Goal: Task Accomplishment & Management: Complete application form

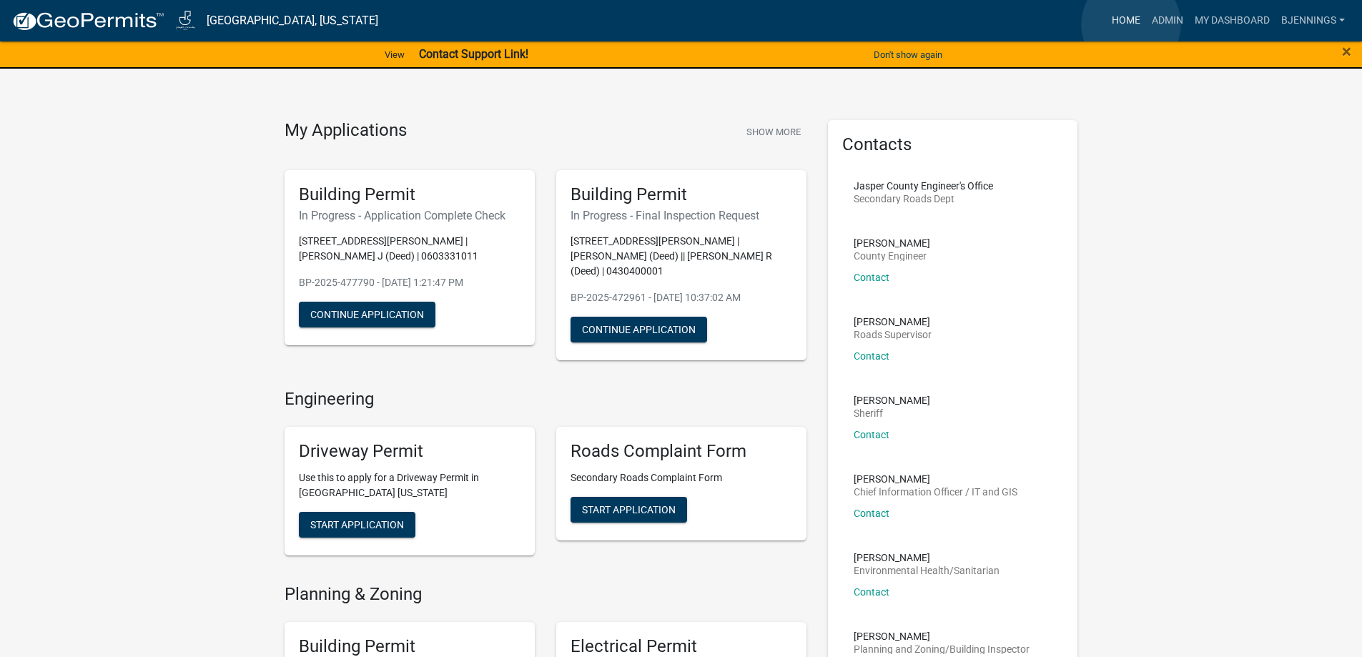
click at [1131, 24] on link "Home" at bounding box center [1126, 20] width 40 height 27
click at [1129, 21] on link "Home" at bounding box center [1126, 20] width 40 height 27
click at [1164, 19] on link "Admin" at bounding box center [1167, 20] width 43 height 27
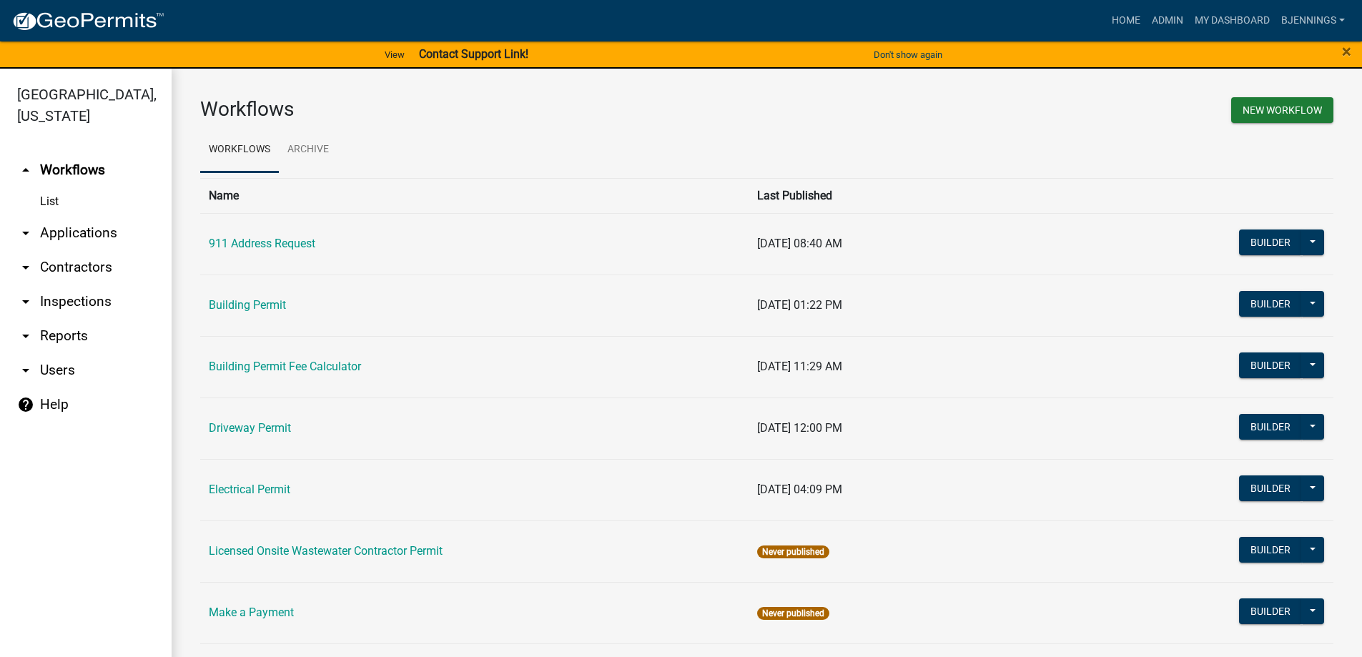
click at [49, 216] on link "arrow_drop_down Applications" at bounding box center [86, 233] width 172 height 34
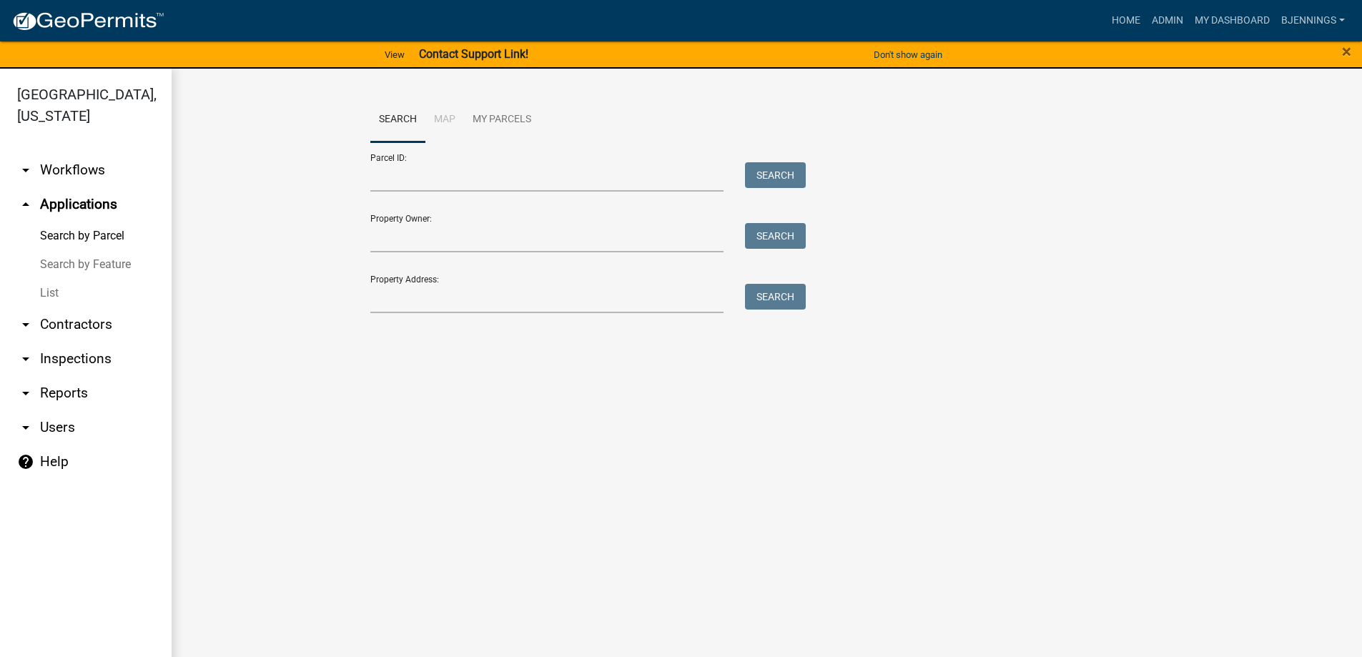
click at [46, 279] on link "List" at bounding box center [86, 293] width 172 height 29
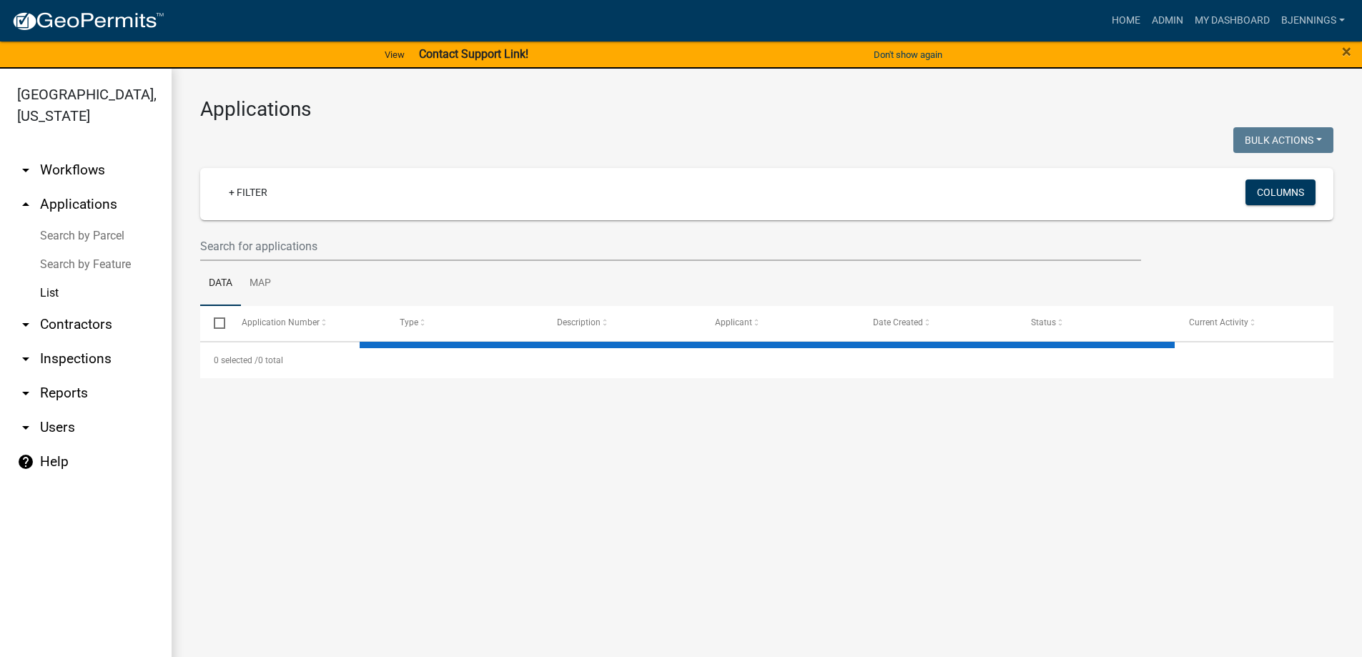
select select "3: 100"
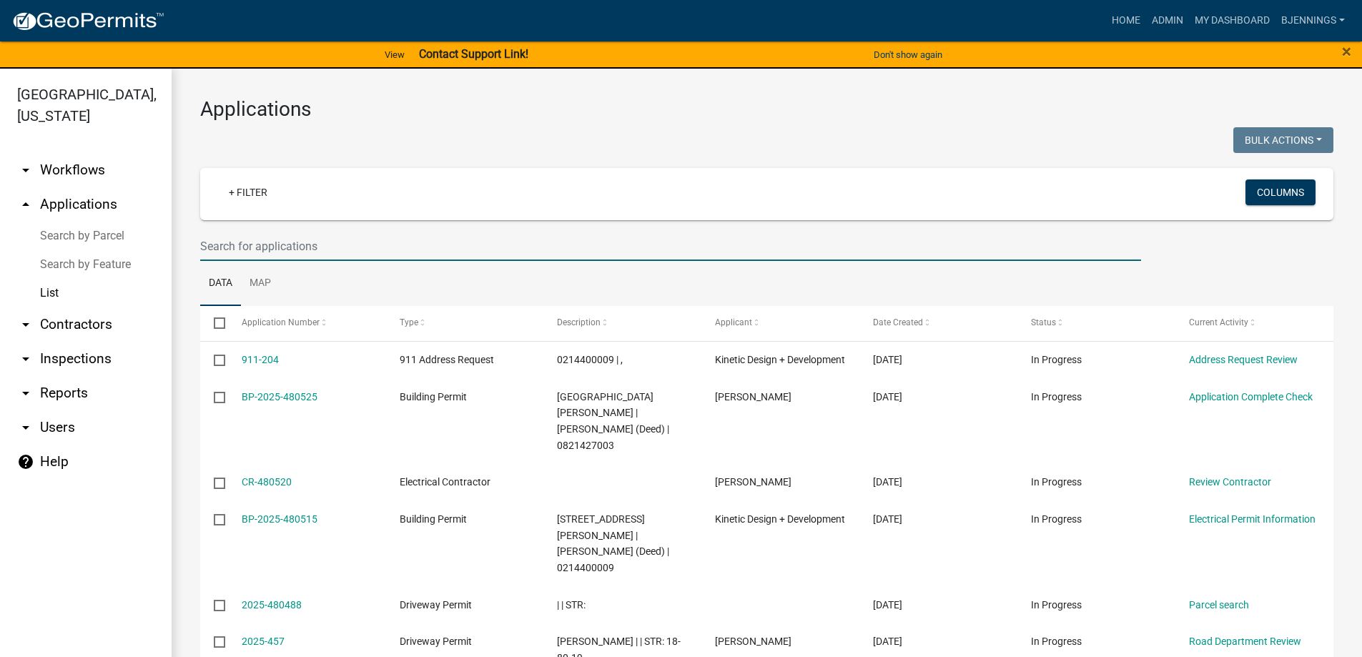
click at [309, 249] on input "text" at bounding box center [670, 246] width 941 height 29
type input "9201"
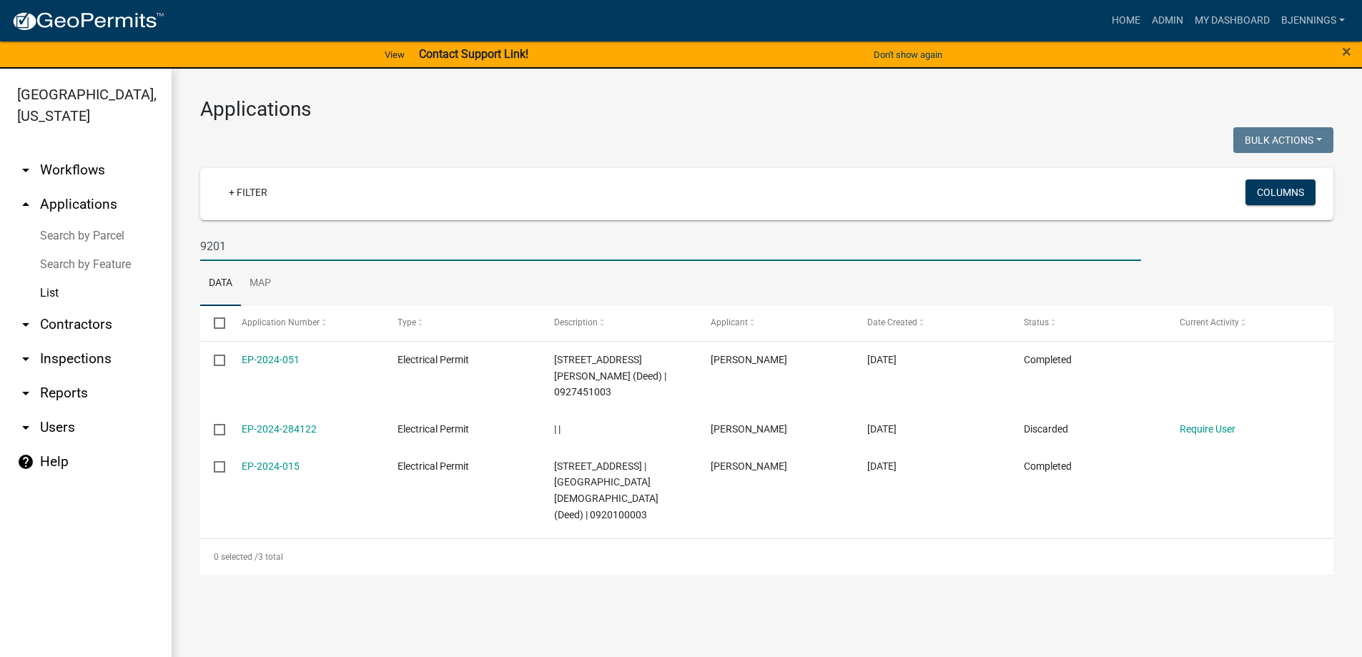
drag, startPoint x: 263, startPoint y: 242, endPoint x: -66, endPoint y: 209, distance: 330.5
click at [0, 209] on html "Internet Explorer does NOT work with GeoPermits. Get a new browser for more sec…" at bounding box center [681, 328] width 1362 height 657
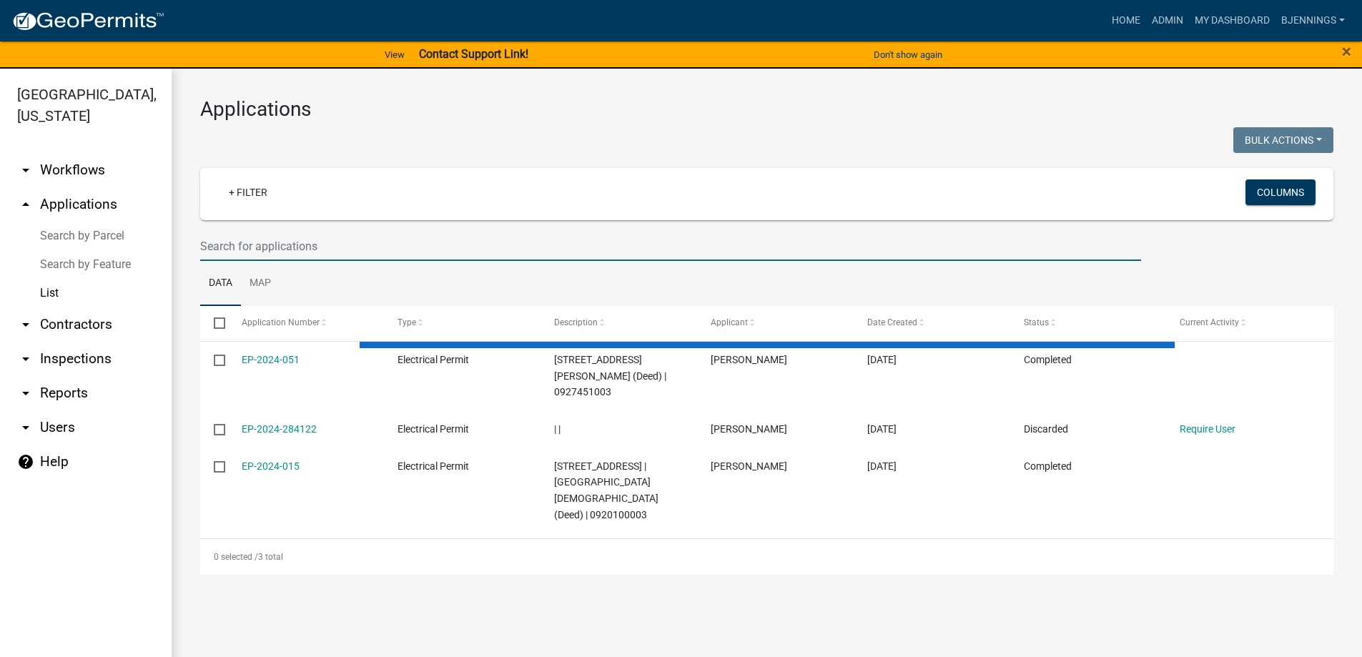
select select "3: 100"
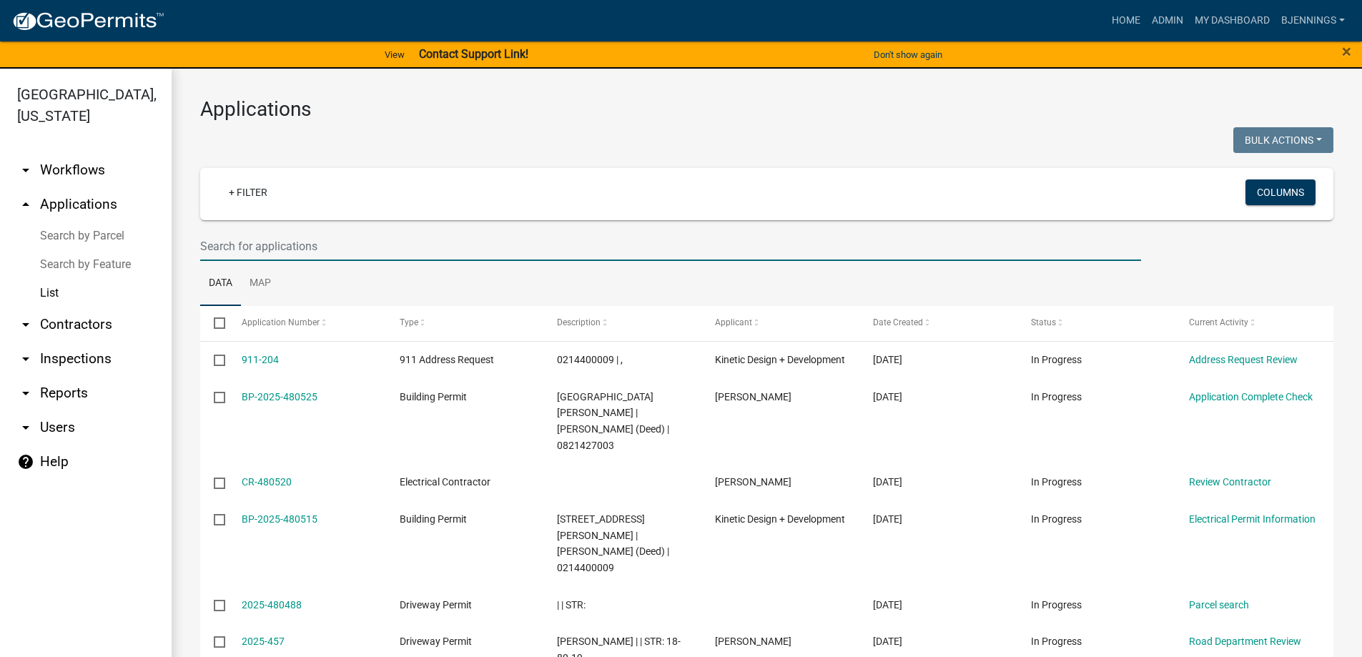
click at [705, 243] on input "text" at bounding box center [670, 246] width 941 height 29
click at [533, 241] on input "text" at bounding box center [670, 246] width 941 height 29
type input "9201"
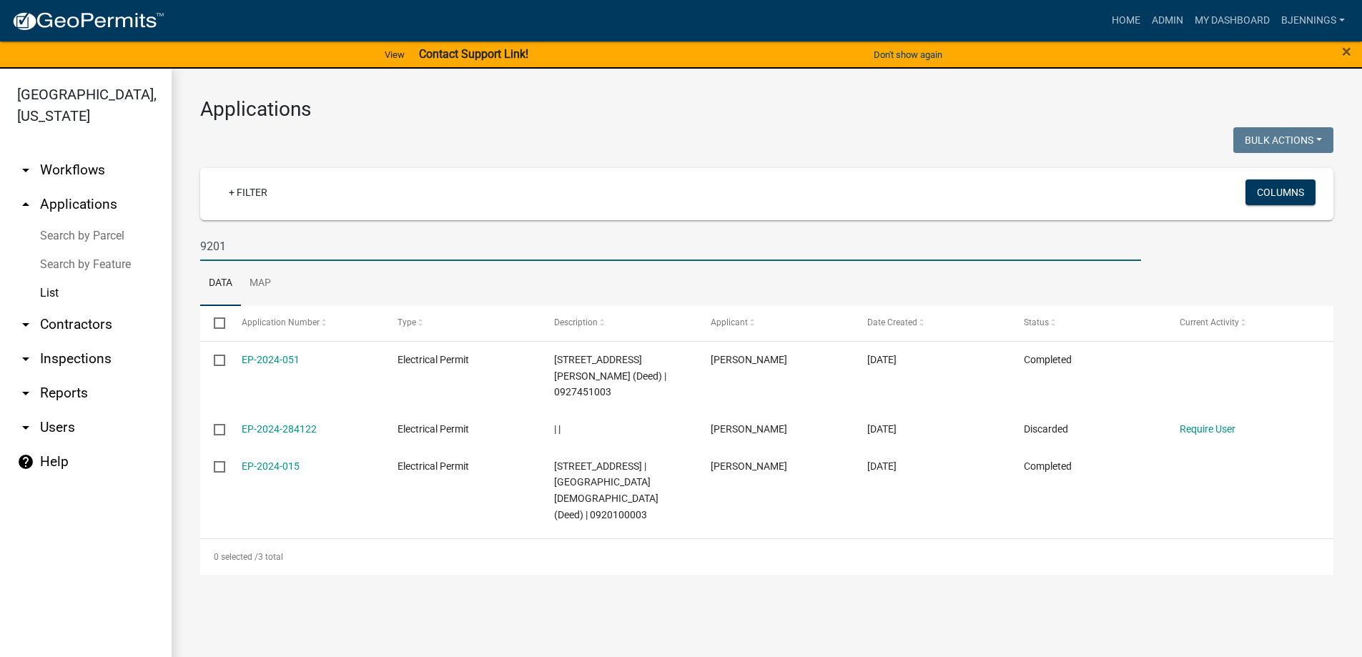
click at [51, 279] on link "List" at bounding box center [86, 293] width 172 height 29
drag, startPoint x: 192, startPoint y: 250, endPoint x: -5, endPoint y: 251, distance: 197.3
click at [0, 251] on html "Internet Explorer does NOT work with GeoPermits. Get a new browser for more sec…" at bounding box center [681, 328] width 1362 height 657
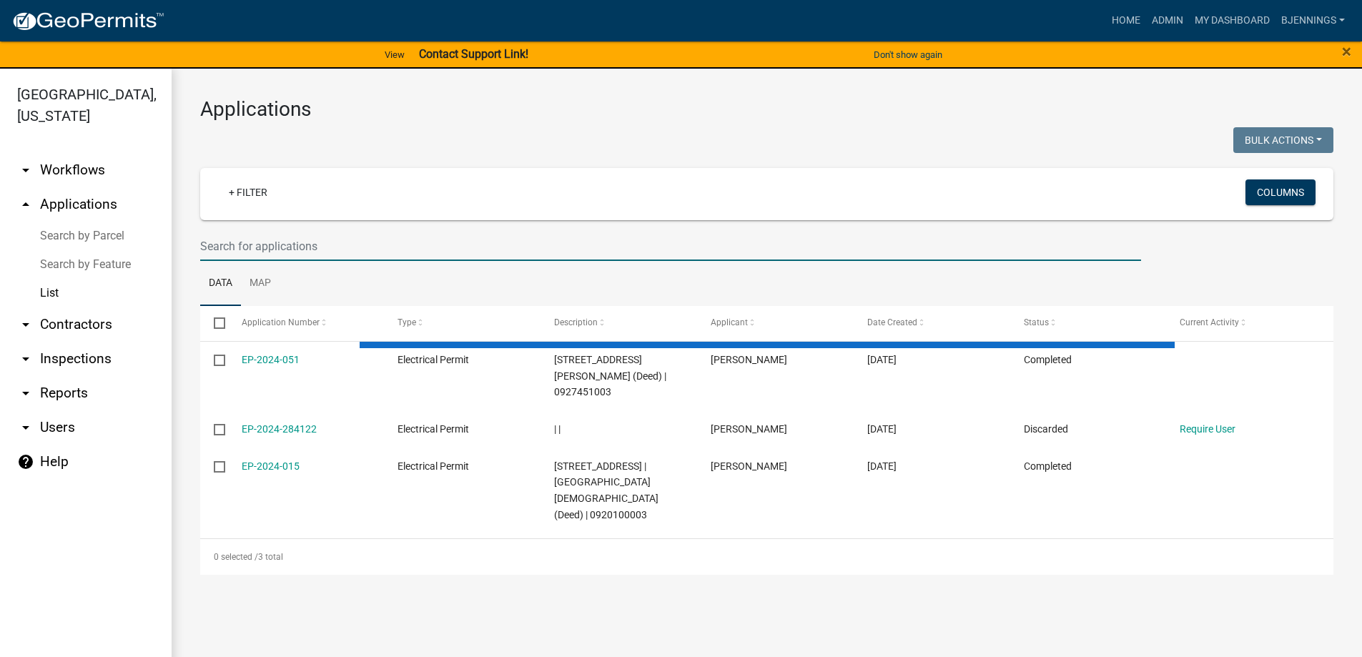
select select "3: 100"
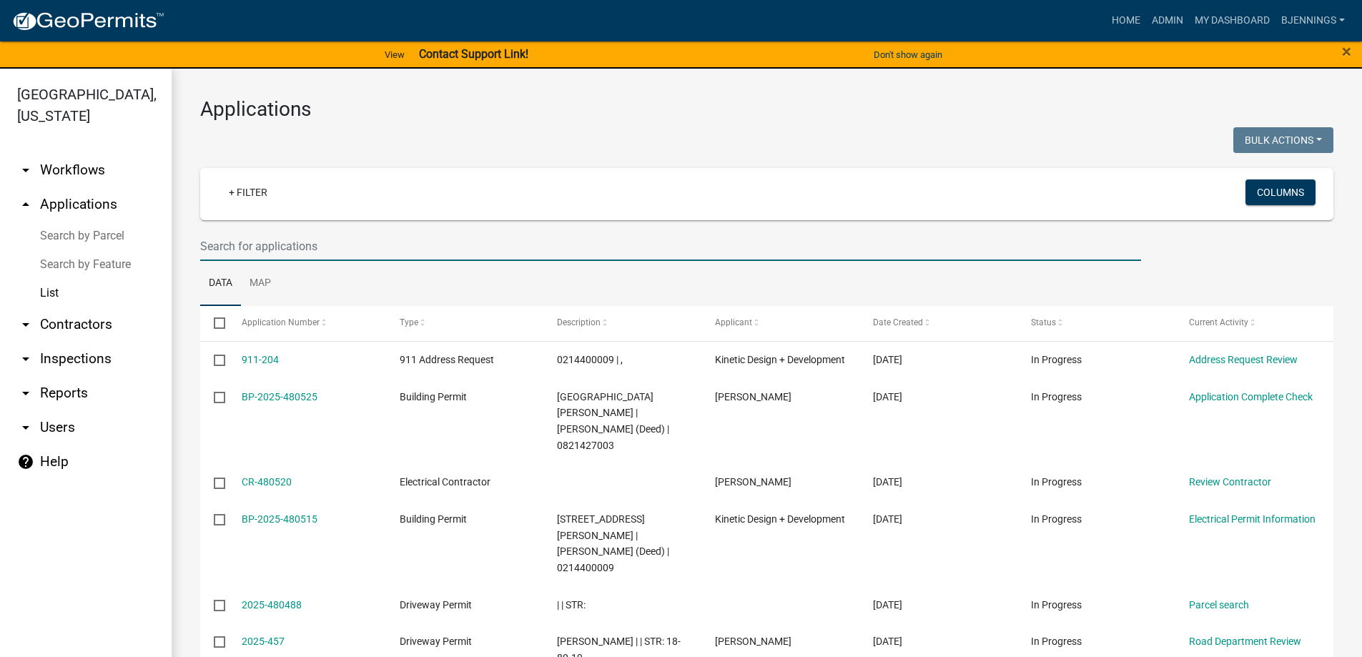
click at [302, 244] on input "text" at bounding box center [670, 246] width 941 height 29
click at [324, 251] on input "text" at bounding box center [670, 246] width 941 height 29
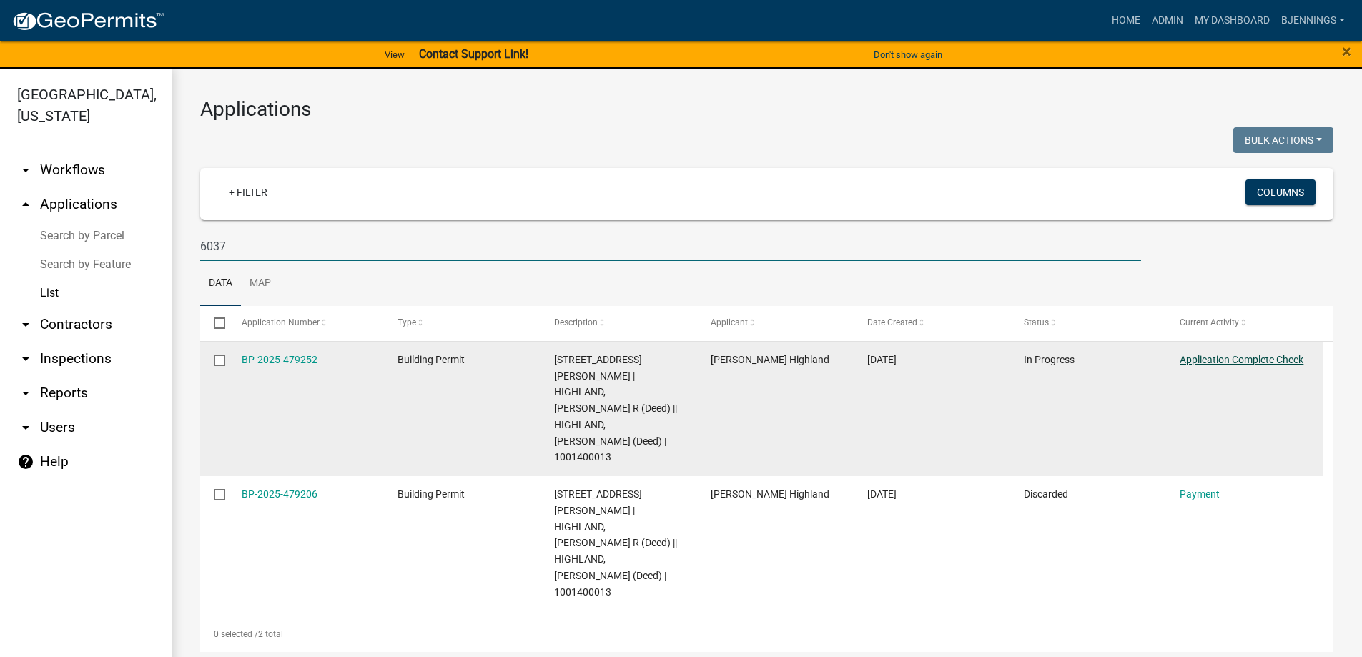
type input "6037"
click at [1196, 359] on link "Application Complete Check" at bounding box center [1241, 359] width 124 height 11
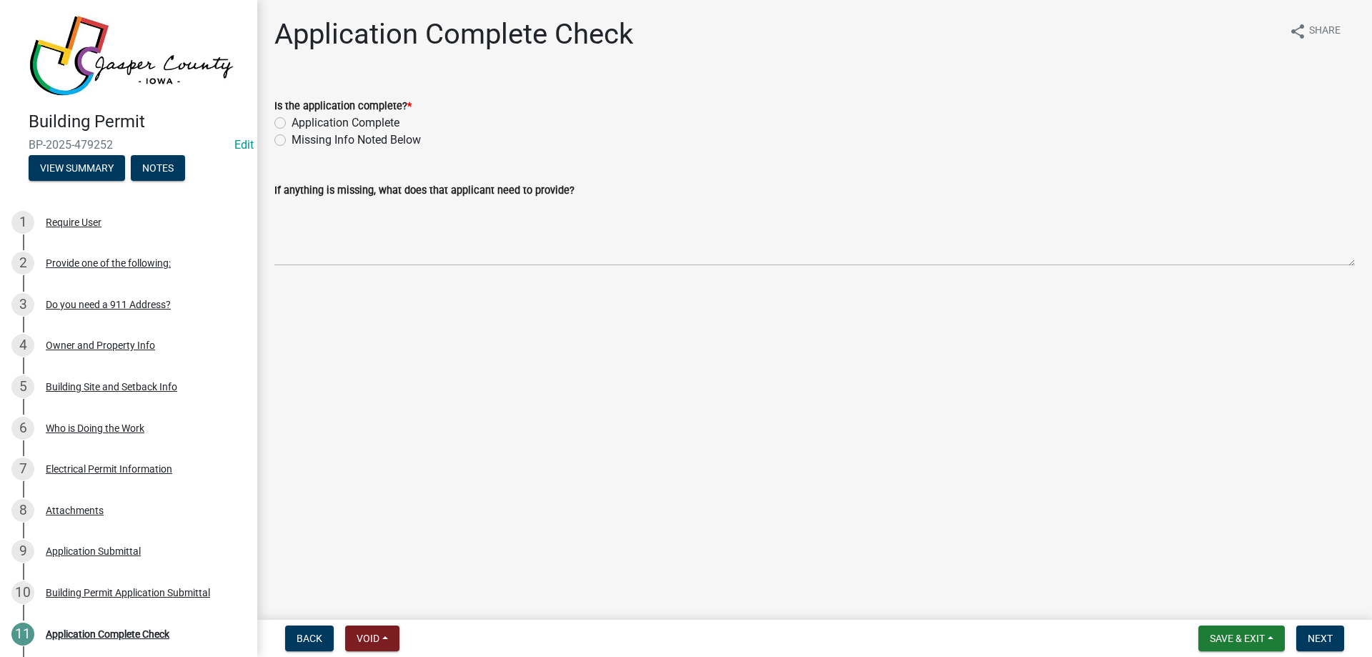
click at [350, 116] on label "Application Complete" at bounding box center [346, 122] width 108 height 17
click at [301, 116] on input "Application Complete" at bounding box center [296, 118] width 9 height 9
radio input "true"
click at [1325, 636] on span "Next" at bounding box center [1320, 638] width 25 height 11
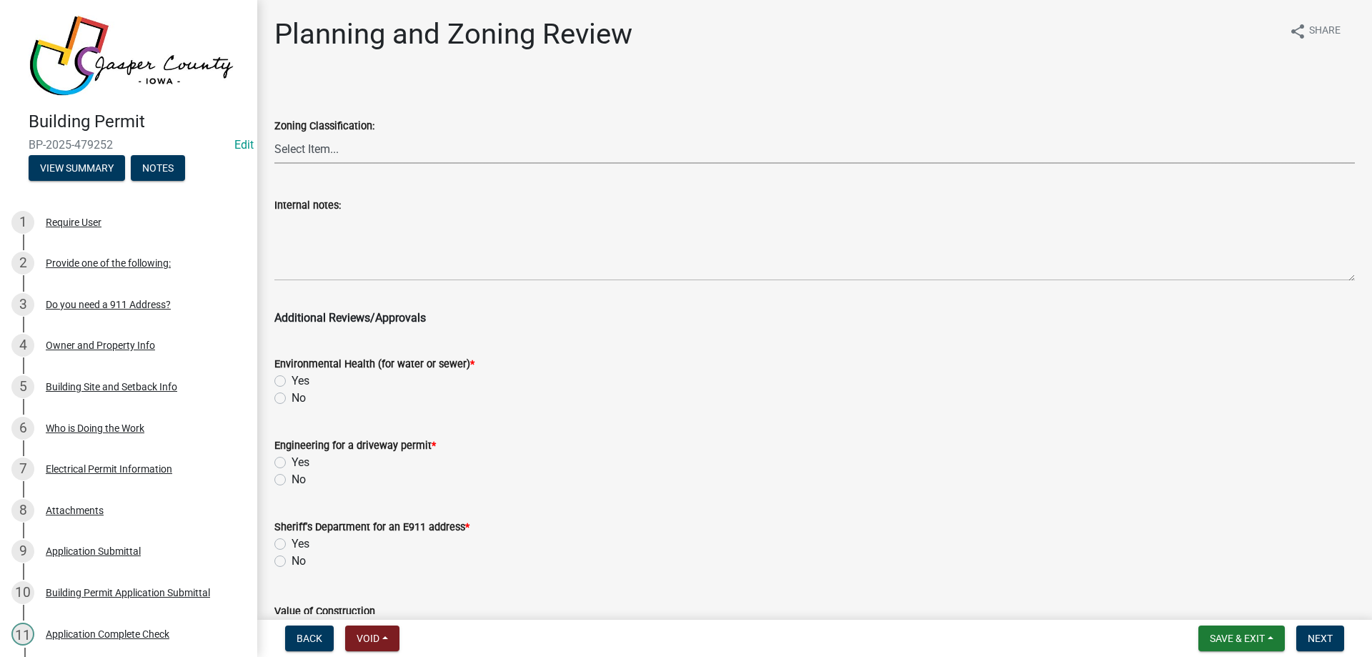
click at [346, 153] on select "Select Item... A RR-5 RR-1 R-1 POS UC/MHP C I FO WHPO AO PUD Incorporated City" at bounding box center [814, 148] width 1081 height 29
click at [347, 151] on select "Select Item... A RR-5 RR-1 R-1 POS UC/MHP C I FO WHPO AO PUD Incorporated City" at bounding box center [814, 148] width 1081 height 29
click at [302, 152] on select "Select Item... A RR-5 RR-1 R-1 POS UC/MHP C I FO WHPO AO PUD Incorporated City" at bounding box center [814, 148] width 1081 height 29
click at [274, 134] on select "Select Item... A RR-5 RR-1 R-1 POS UC/MHP C I FO WHPO AO PUD Incorporated City" at bounding box center [814, 148] width 1081 height 29
select select "dae2cbe3-7a61-4f95-b554-aabafbeeeba9"
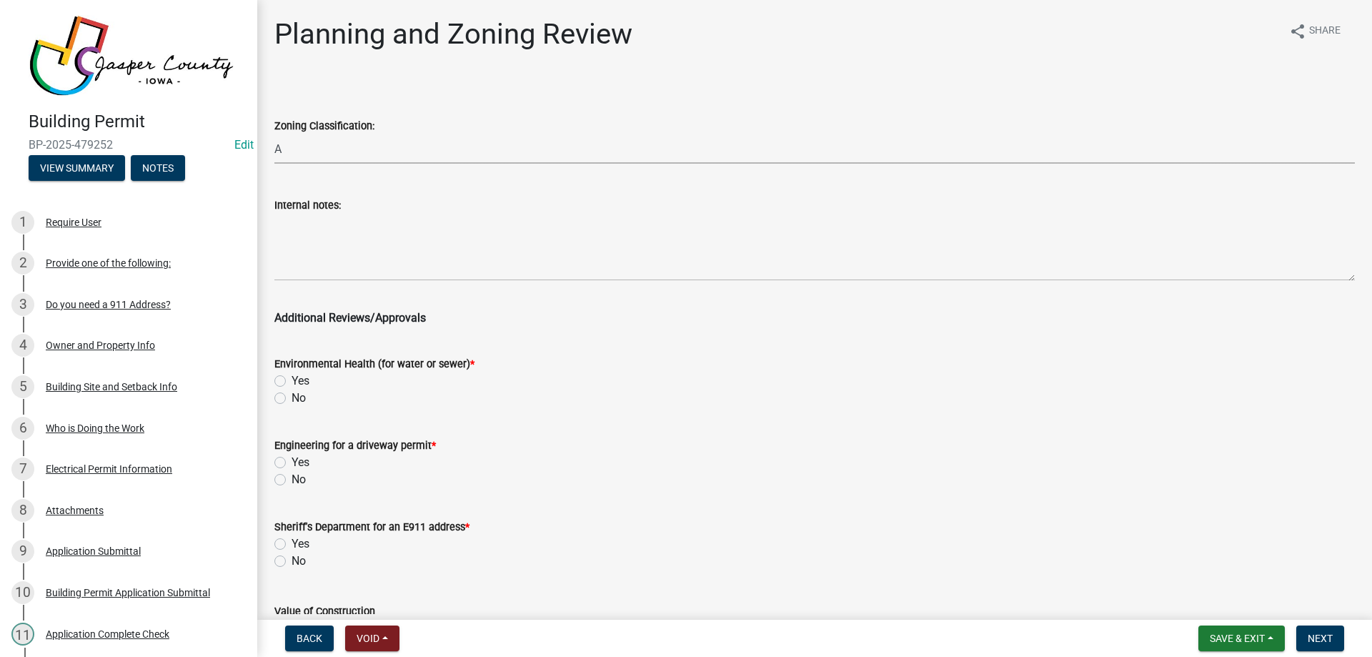
click at [292, 398] on label "No" at bounding box center [299, 398] width 14 height 17
click at [292, 398] on input "No" at bounding box center [296, 394] width 9 height 9
radio input "true"
click at [292, 478] on label "No" at bounding box center [299, 479] width 14 height 17
click at [292, 478] on input "No" at bounding box center [296, 475] width 9 height 9
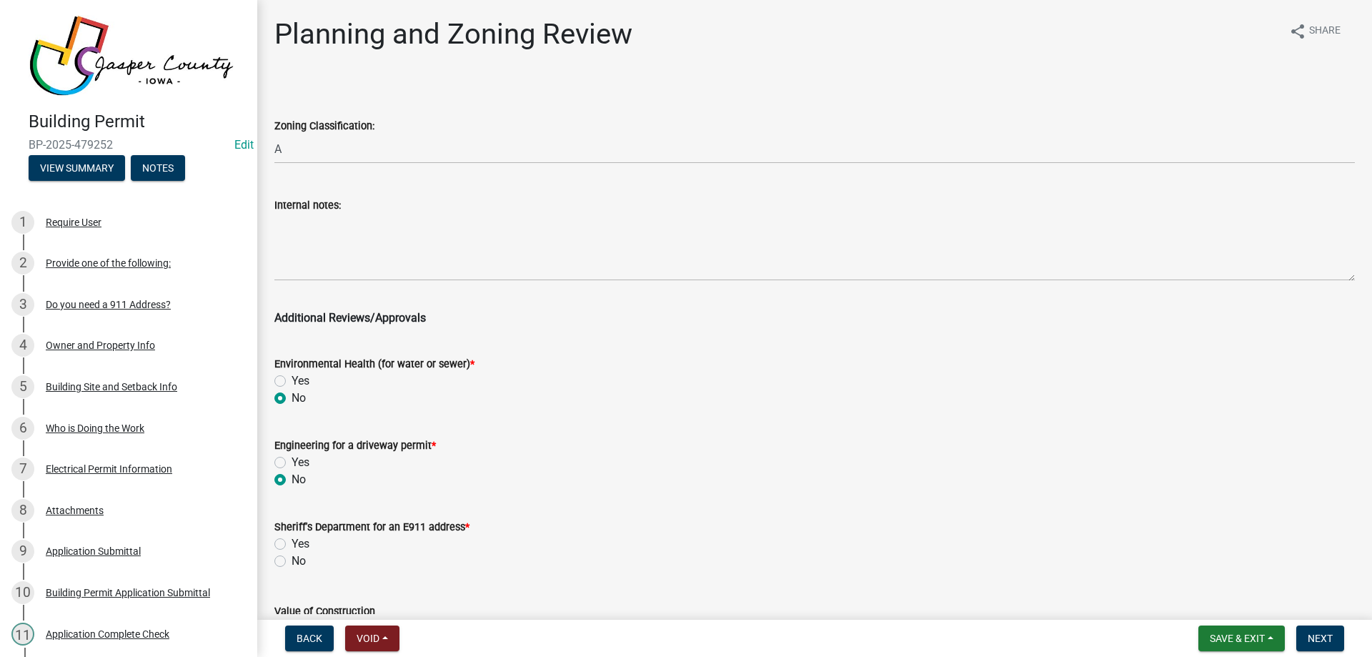
radio input "true"
click at [292, 562] on label "No" at bounding box center [299, 560] width 14 height 17
click at [292, 562] on input "No" at bounding box center [296, 556] width 9 height 9
radio input "true"
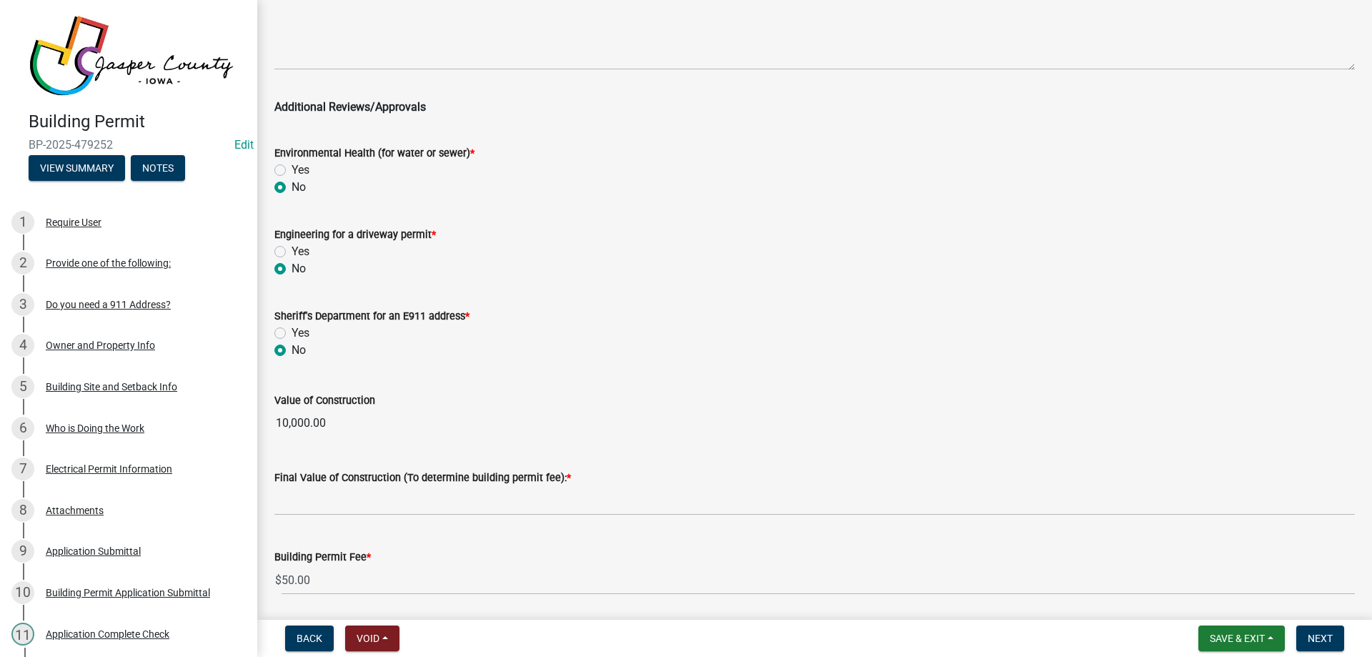
scroll to position [214, 0]
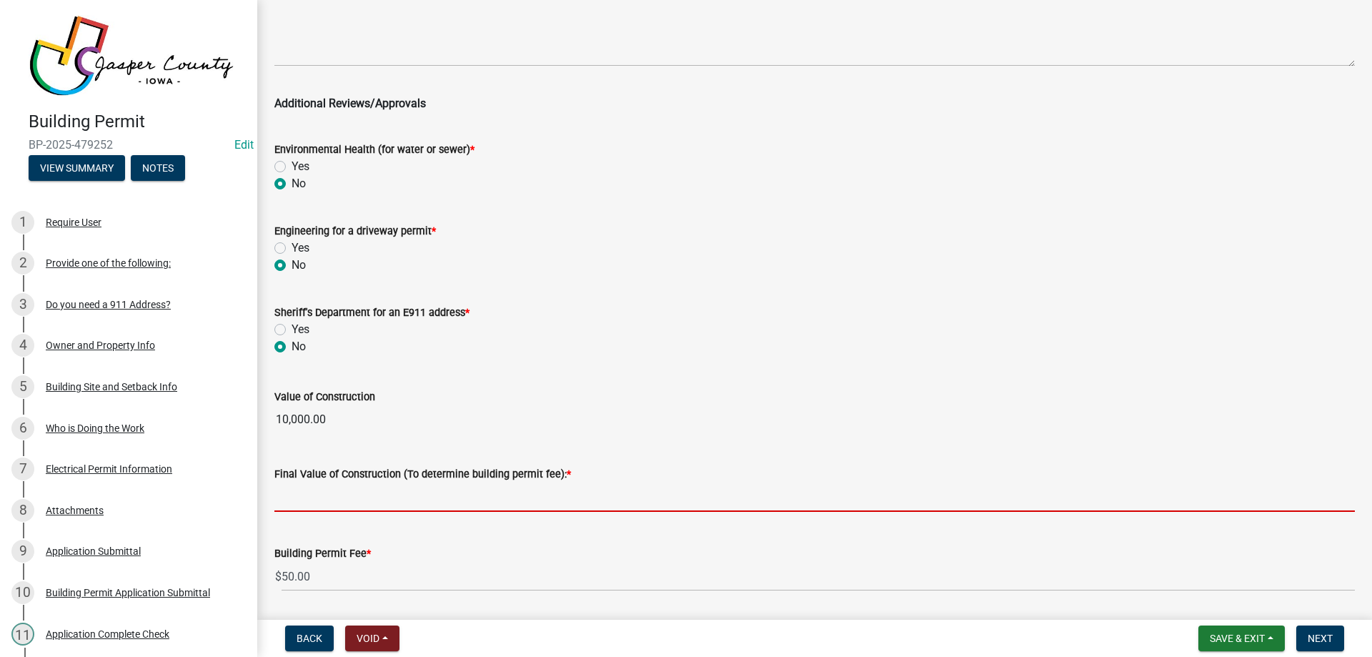
click at [398, 502] on input "text" at bounding box center [814, 496] width 1081 height 29
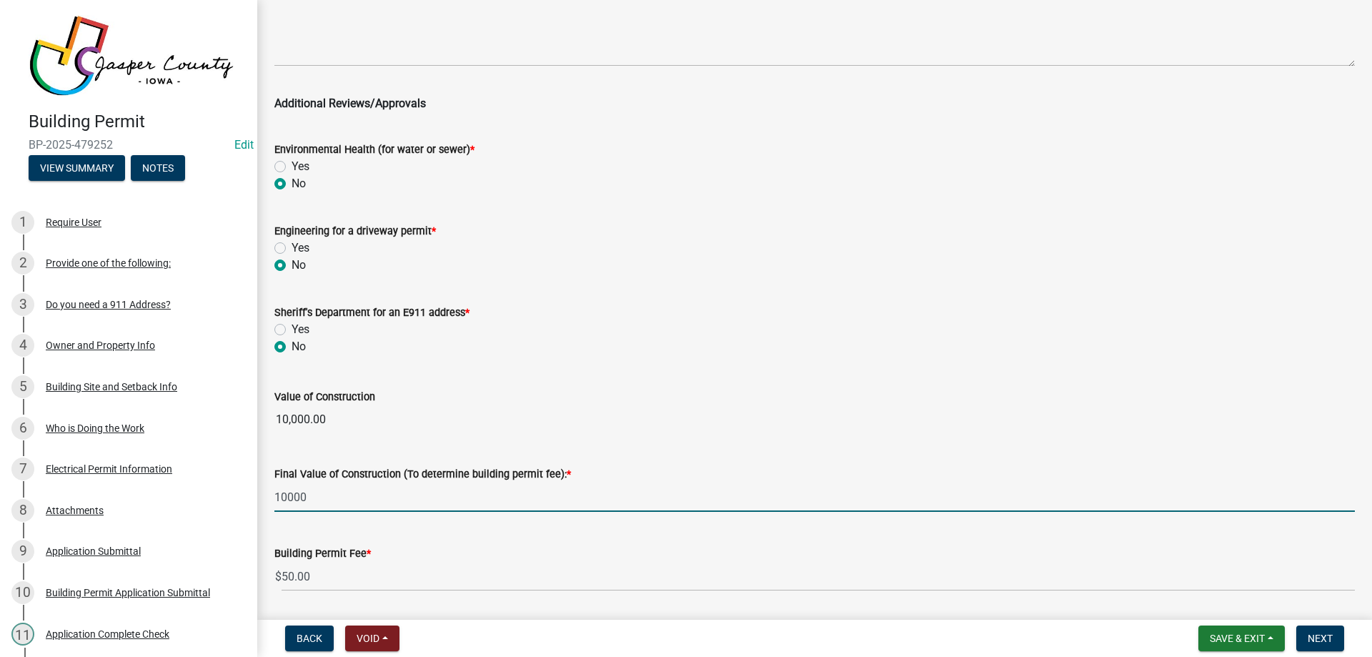
type input "10000"
click at [713, 412] on div "Value of Construction 10,000.00" at bounding box center [814, 401] width 1081 height 66
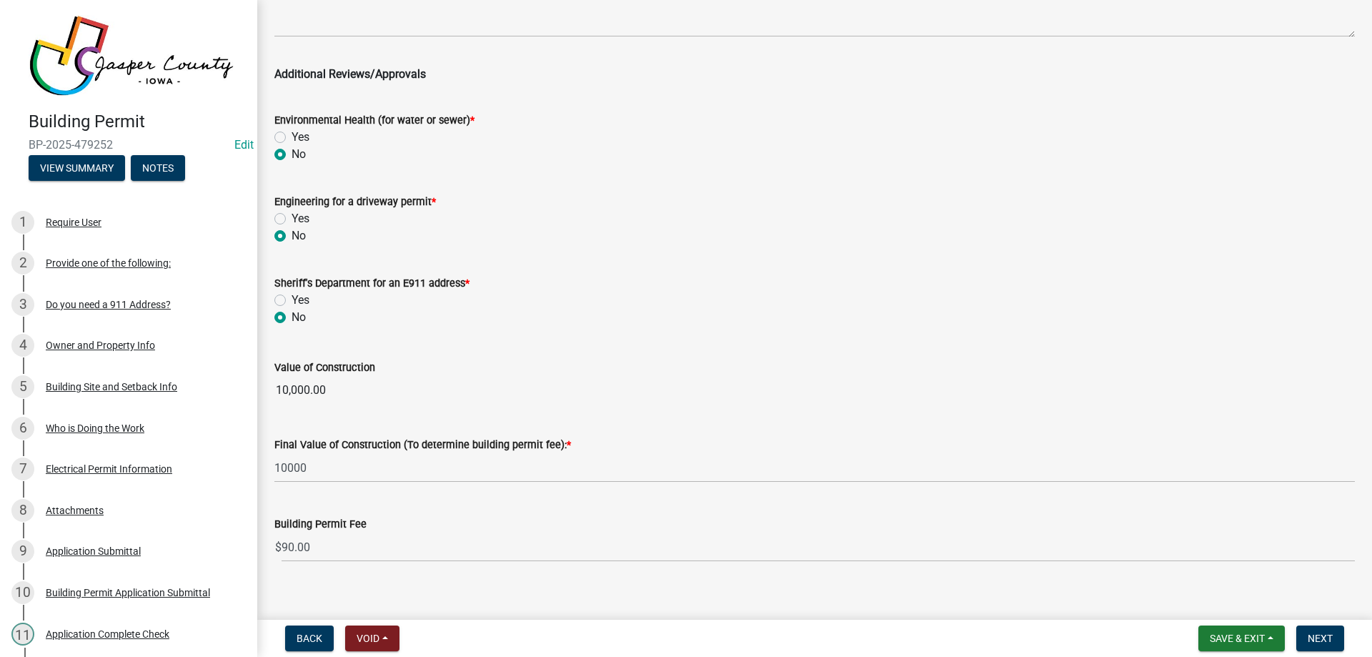
scroll to position [260, 0]
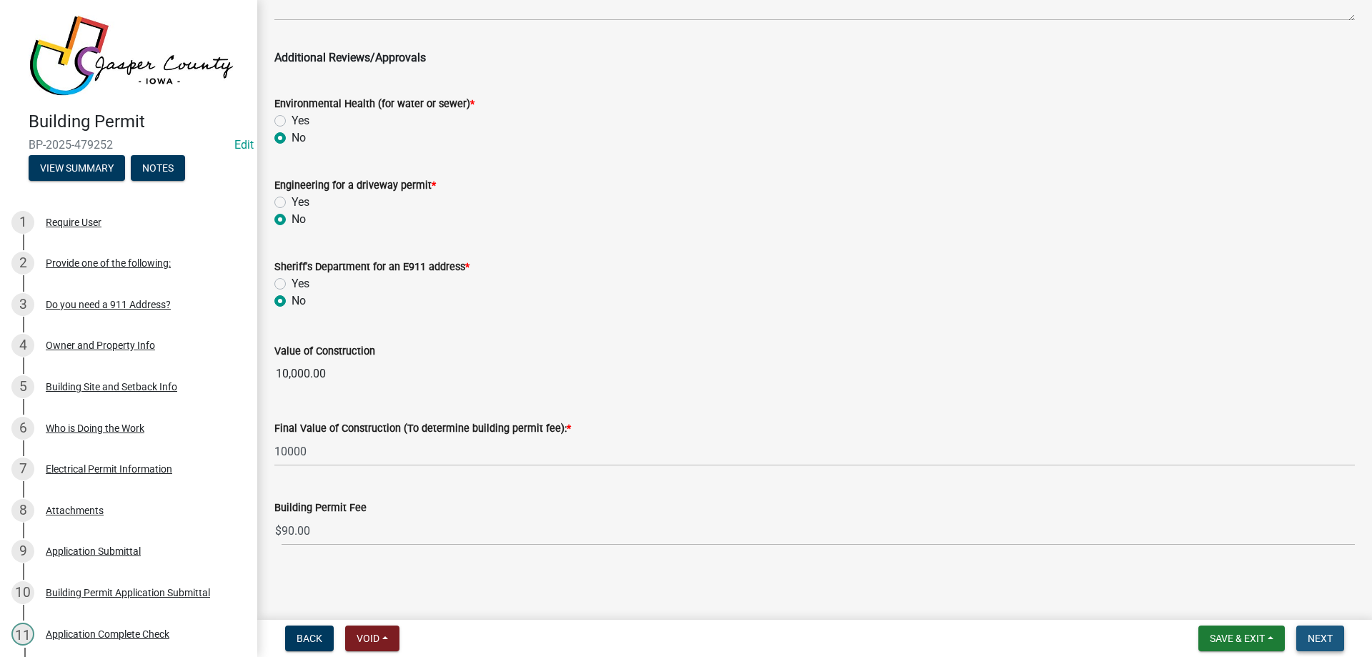
click at [1331, 638] on span "Next" at bounding box center [1320, 638] width 25 height 11
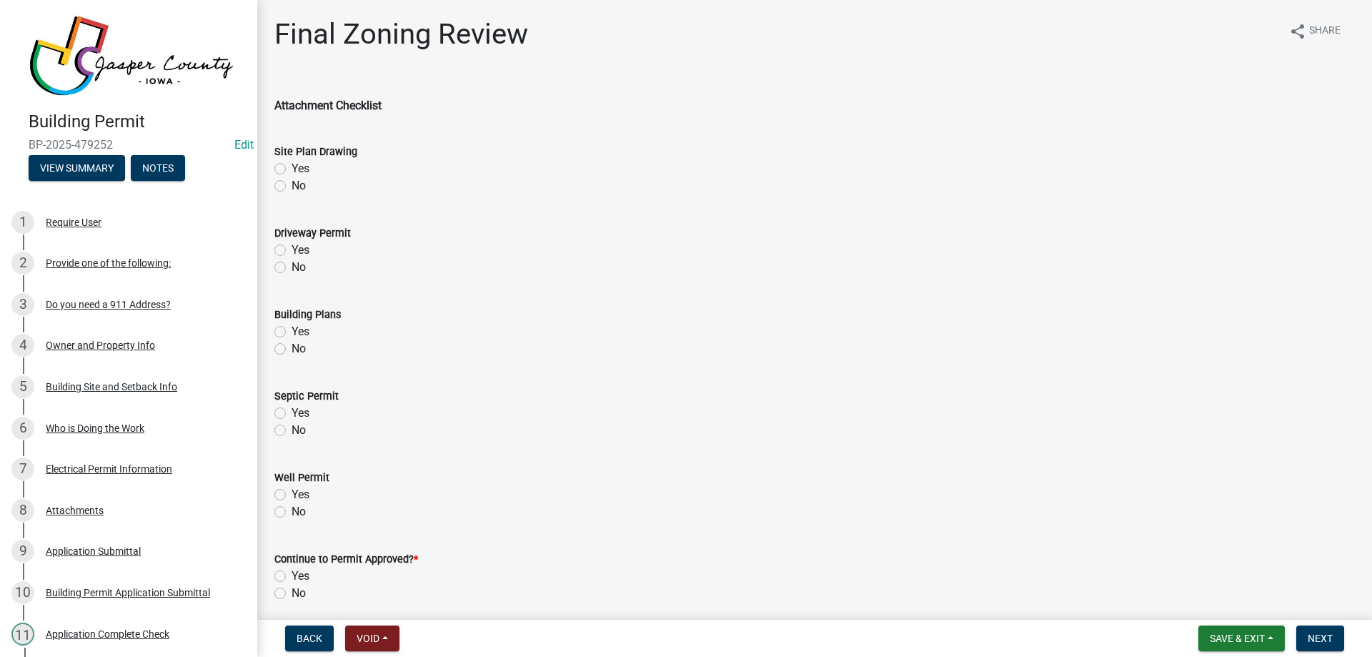
click at [292, 167] on label "Yes" at bounding box center [301, 168] width 18 height 17
click at [292, 167] on input "Yes" at bounding box center [296, 164] width 9 height 9
radio input "true"
click at [292, 270] on label "No" at bounding box center [299, 267] width 14 height 17
click at [292, 268] on input "No" at bounding box center [296, 263] width 9 height 9
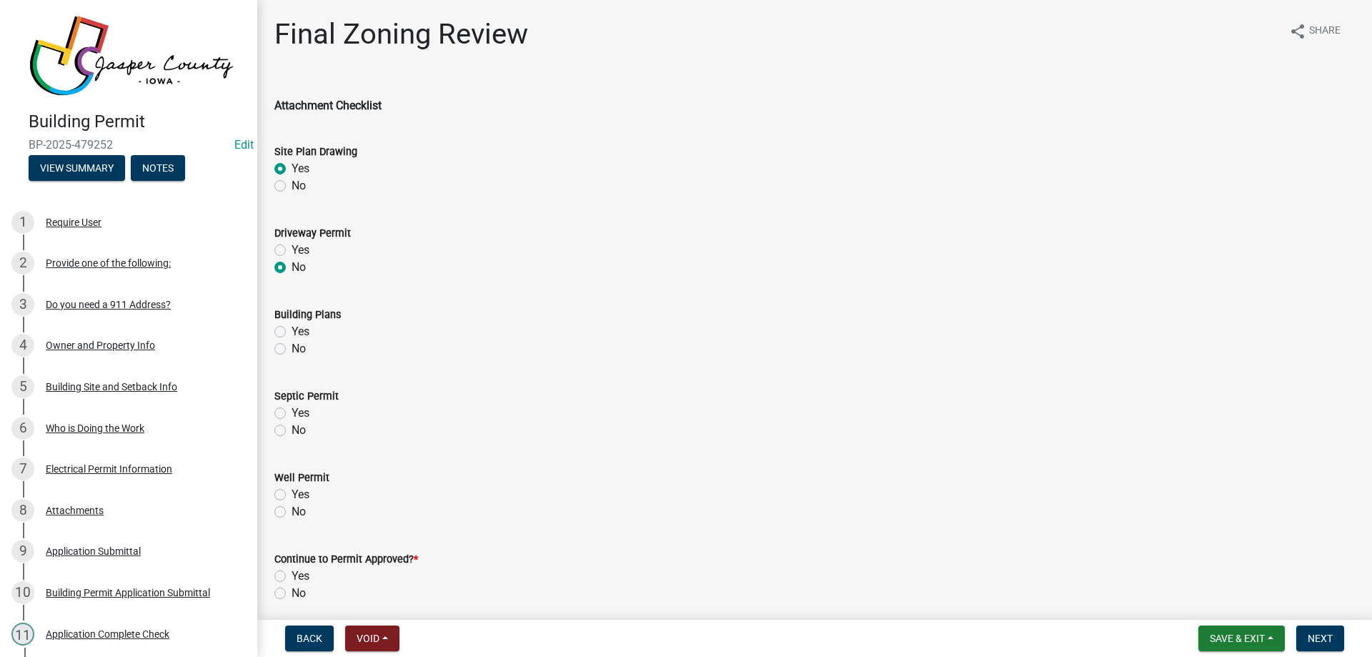
radio input "true"
click at [292, 330] on label "Yes" at bounding box center [301, 331] width 18 height 17
click at [292, 330] on input "Yes" at bounding box center [296, 327] width 9 height 9
radio input "true"
click at [292, 430] on label "No" at bounding box center [299, 430] width 14 height 17
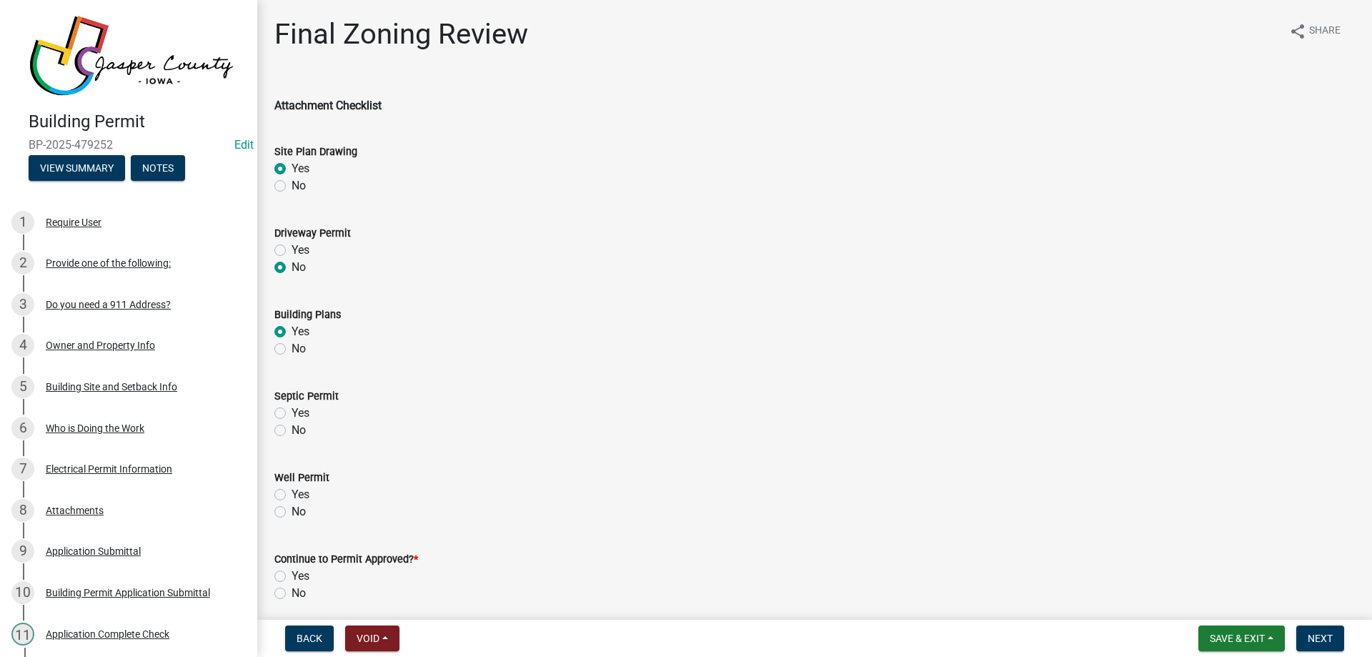
click at [292, 430] on input "No" at bounding box center [296, 426] width 9 height 9
radio input "true"
click at [292, 509] on label "No" at bounding box center [299, 511] width 14 height 17
click at [292, 509] on input "No" at bounding box center [296, 507] width 9 height 9
radio input "true"
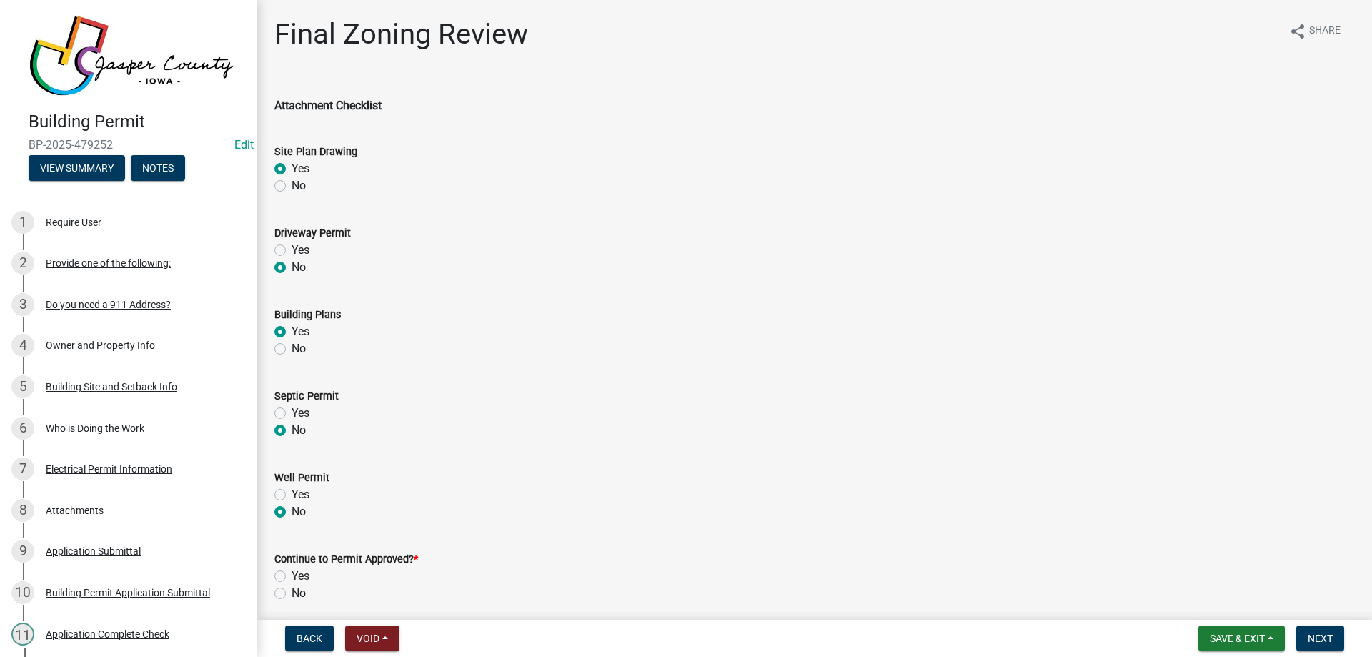
click at [292, 574] on label "Yes" at bounding box center [301, 575] width 18 height 17
click at [292, 574] on input "Yes" at bounding box center [296, 571] width 9 height 9
radio input "true"
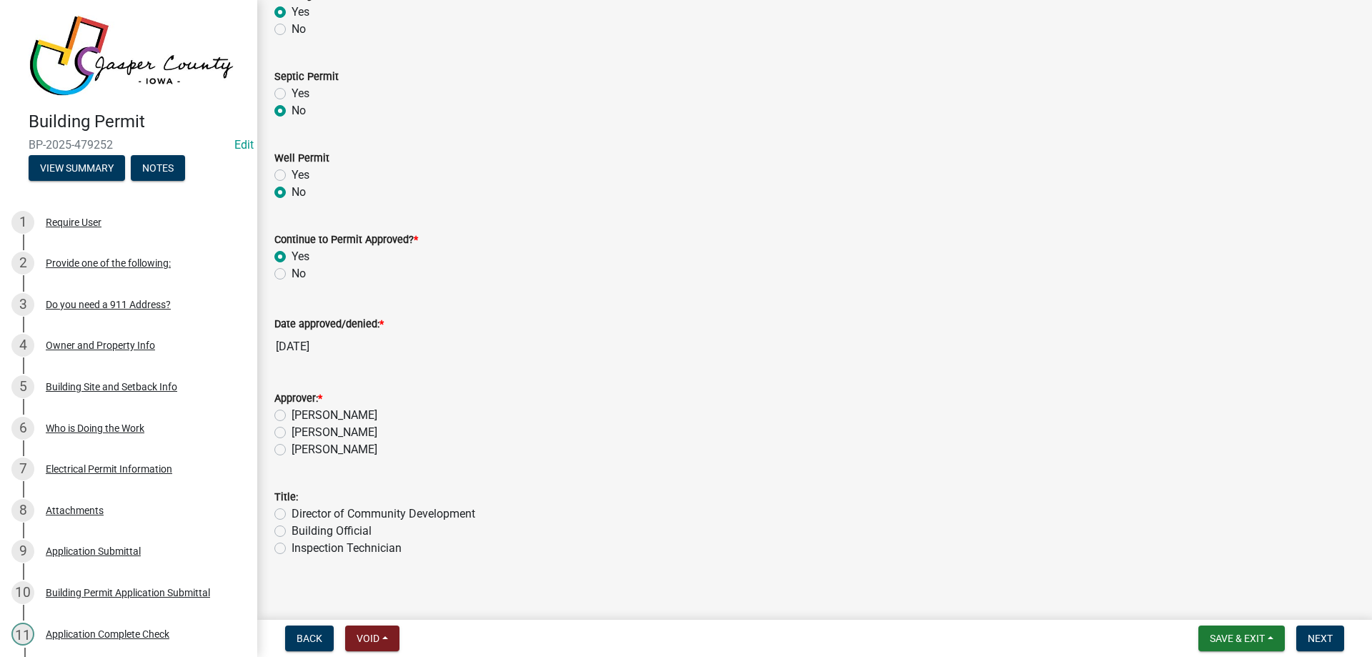
scroll to position [331, 0]
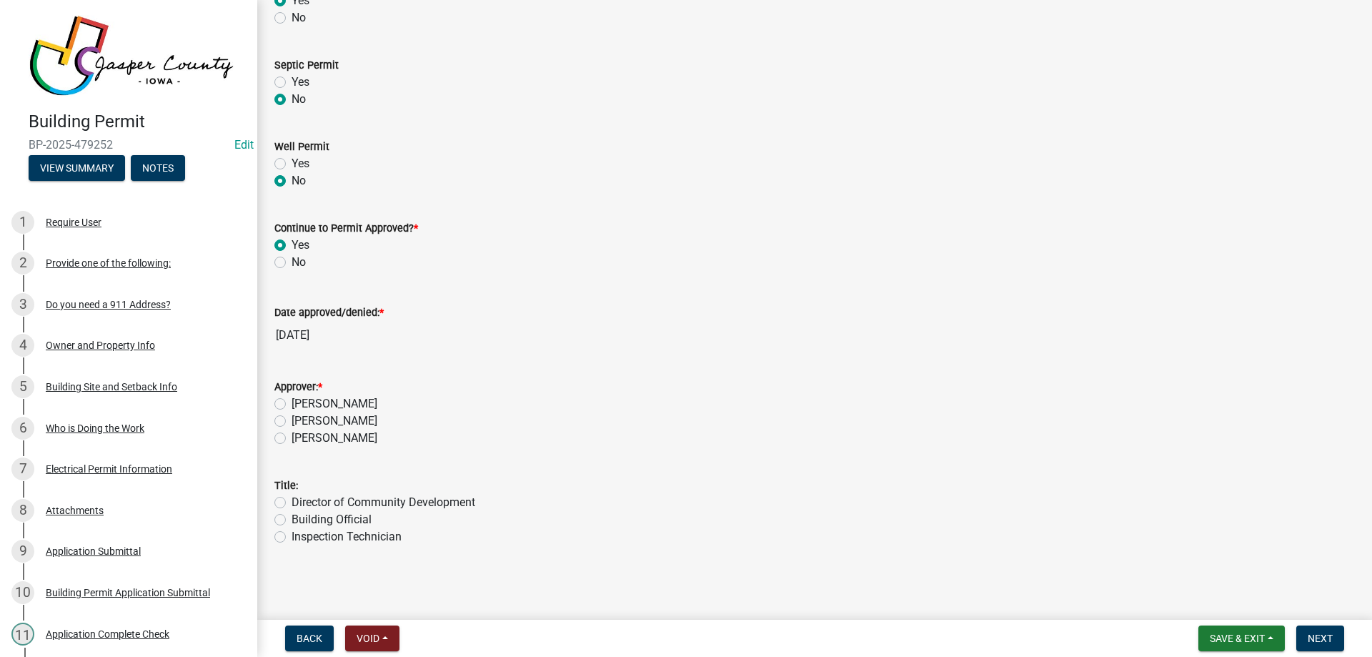
click at [292, 419] on label "Andrew Main" at bounding box center [335, 420] width 86 height 17
click at [292, 419] on input "Andrew Main" at bounding box center [296, 416] width 9 height 9
radio input "true"
click at [292, 404] on label "[PERSON_NAME]" at bounding box center [335, 403] width 86 height 17
click at [292, 404] on input "[PERSON_NAME]" at bounding box center [296, 399] width 9 height 9
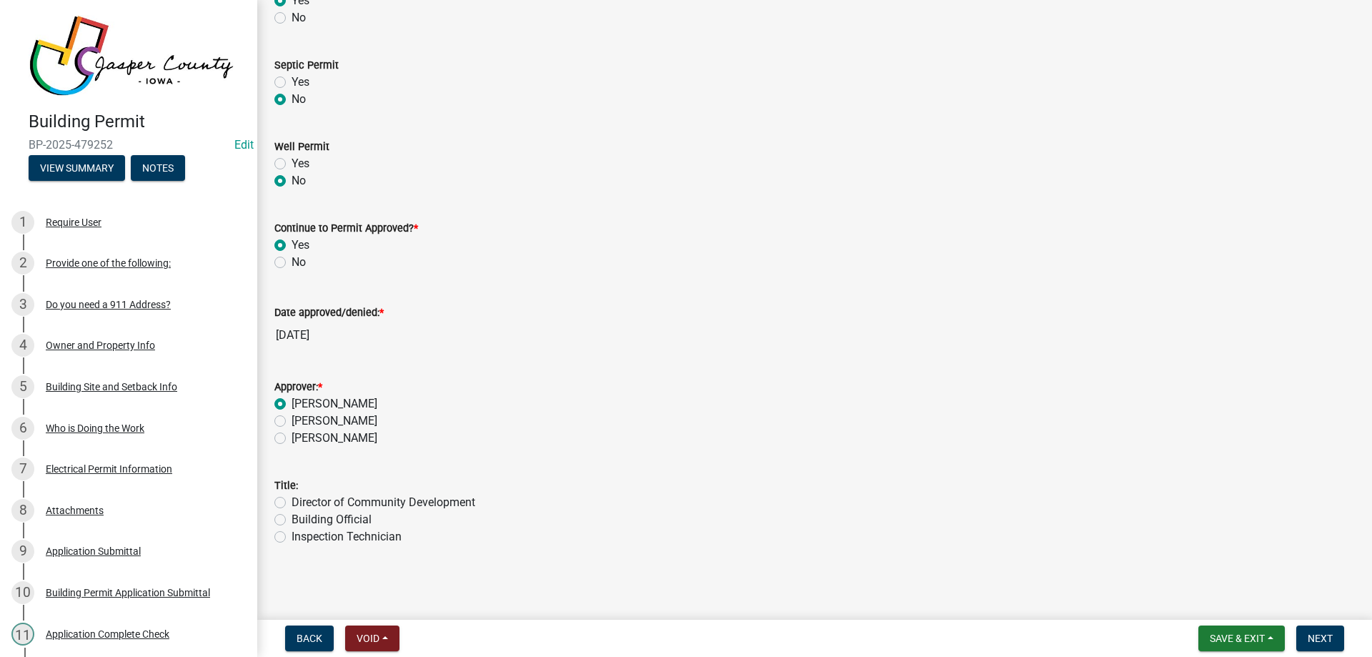
radio input "true"
click at [292, 520] on label "Building Official" at bounding box center [332, 519] width 80 height 17
click at [292, 520] on input "Building Official" at bounding box center [296, 515] width 9 height 9
radio input "true"
click at [1327, 636] on span "Next" at bounding box center [1320, 638] width 25 height 11
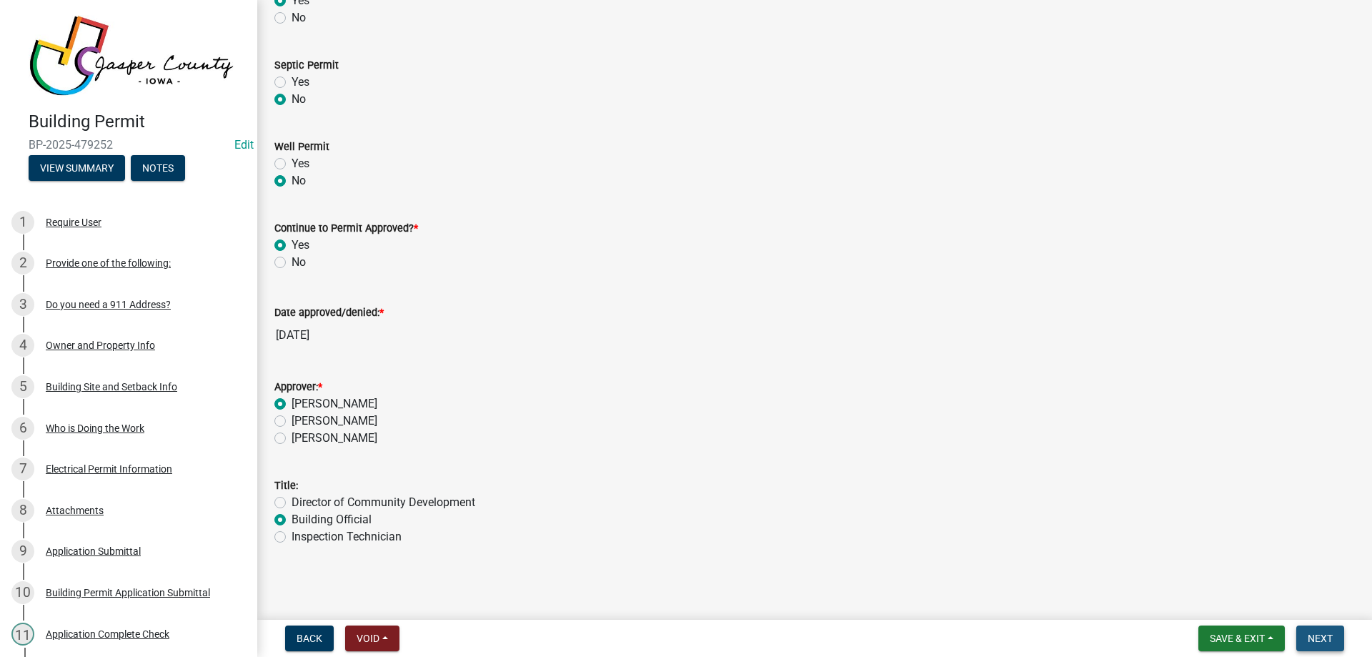
scroll to position [0, 0]
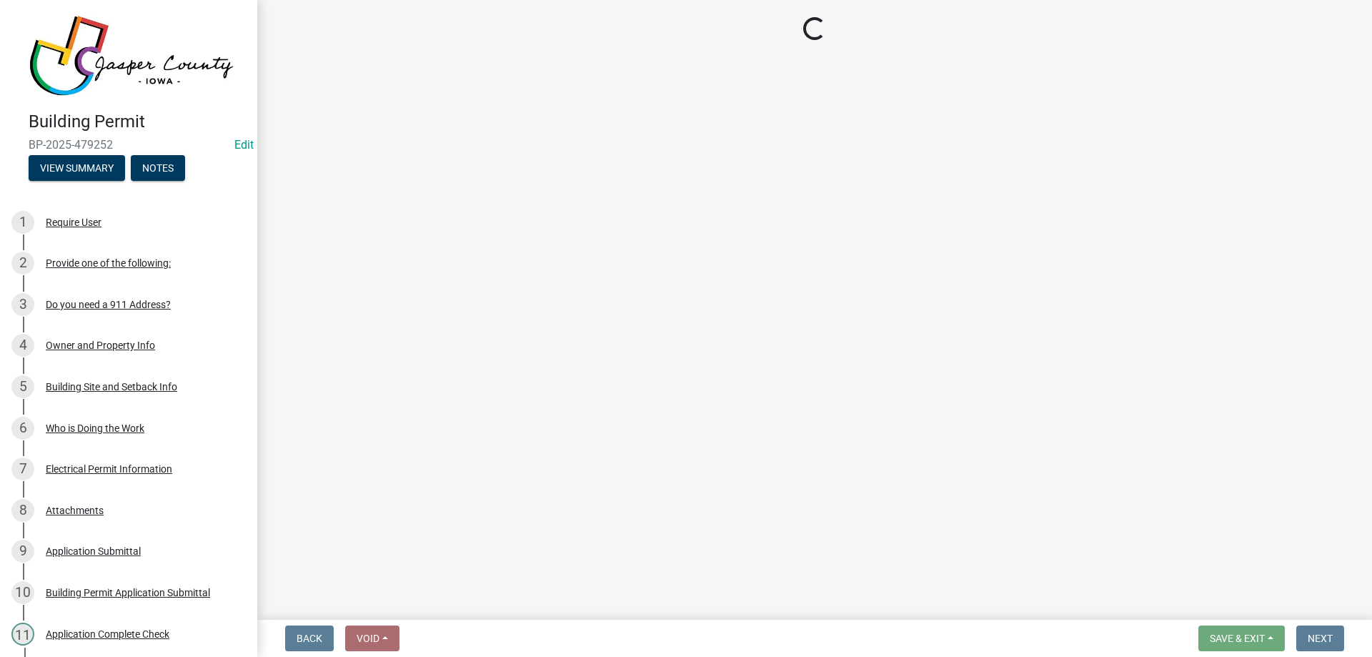
select select "3: 3"
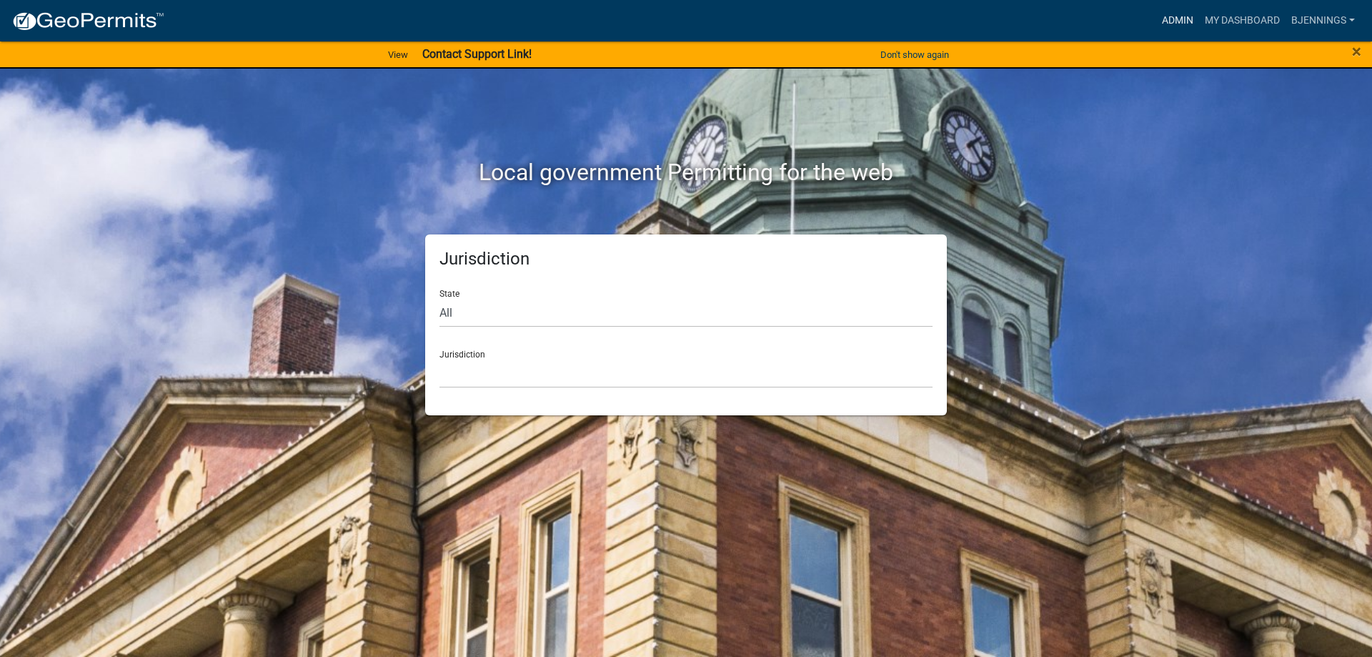
click at [1189, 16] on link "Admin" at bounding box center [1177, 20] width 43 height 27
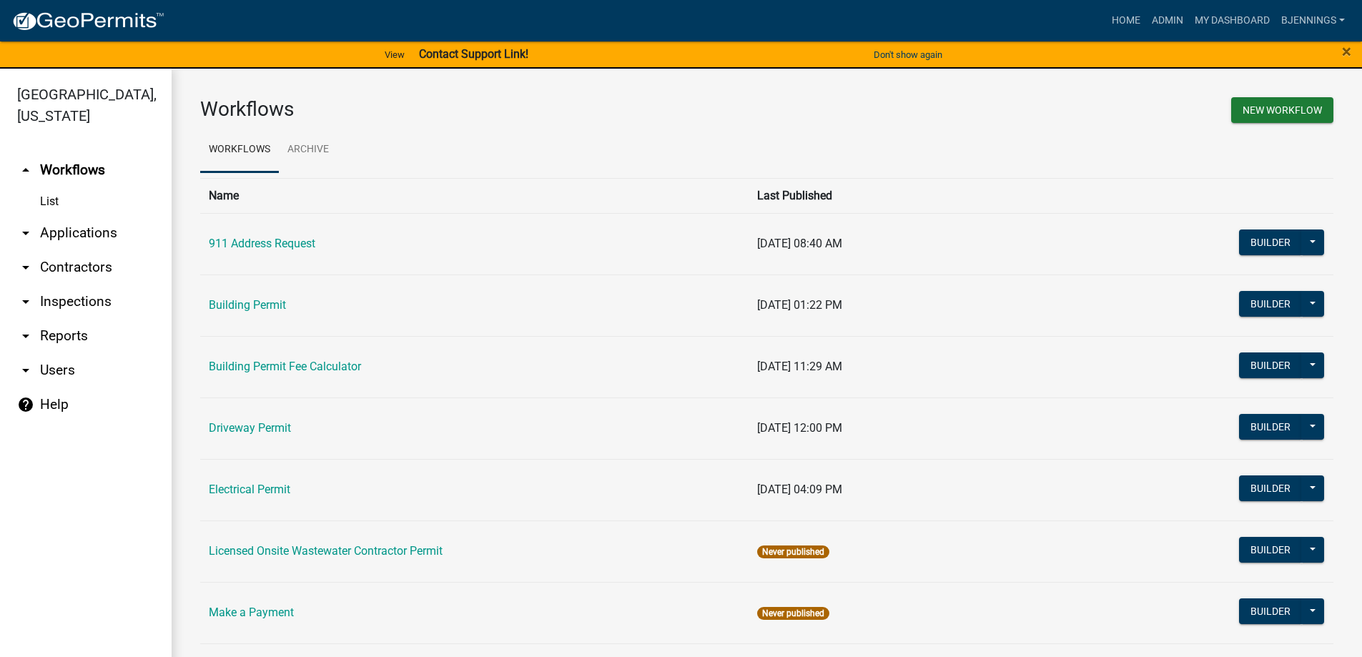
click at [27, 224] on icon "arrow_drop_down" at bounding box center [25, 232] width 17 height 17
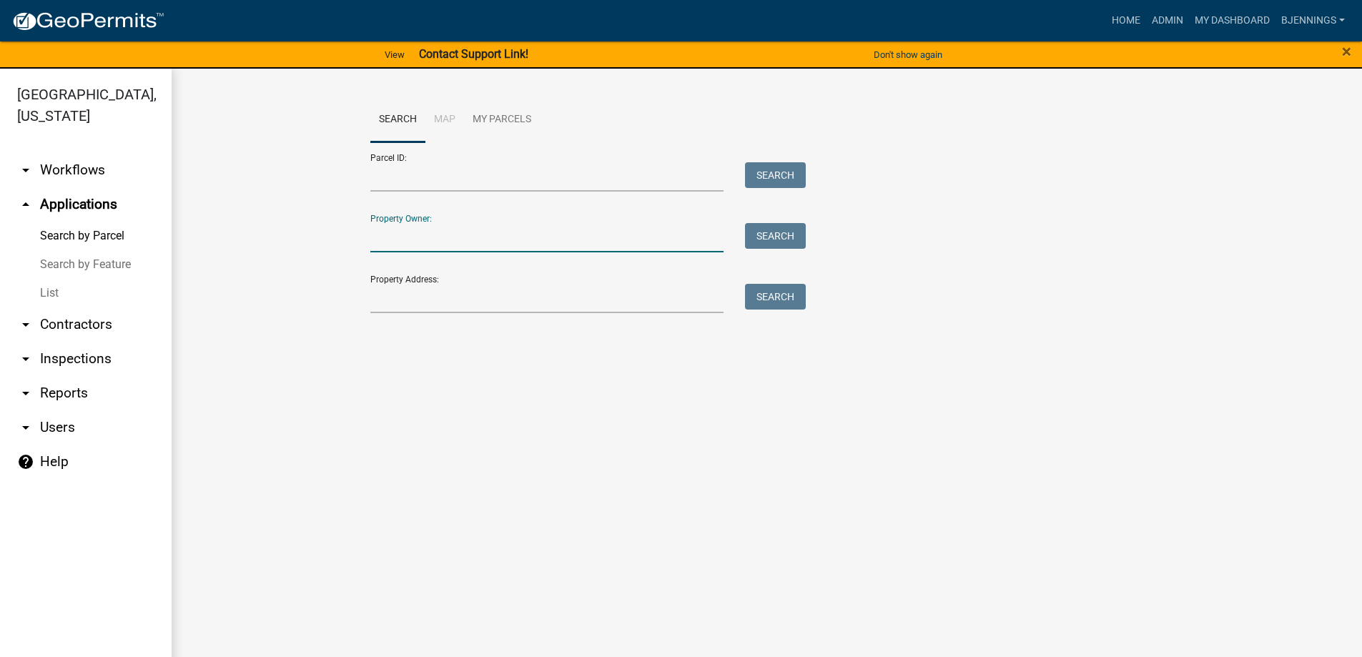
click at [476, 242] on input "Property Owner:" at bounding box center [547, 237] width 354 height 29
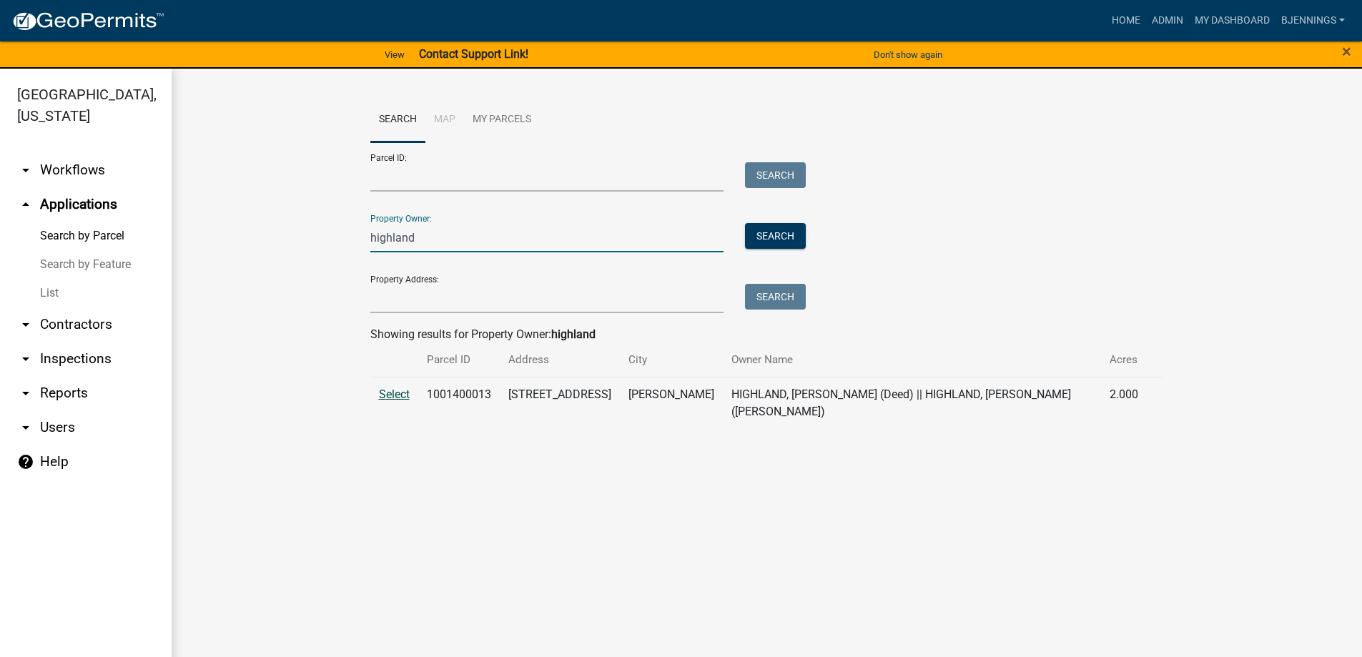
type input "highland"
click at [392, 390] on span "Select" at bounding box center [394, 394] width 31 height 14
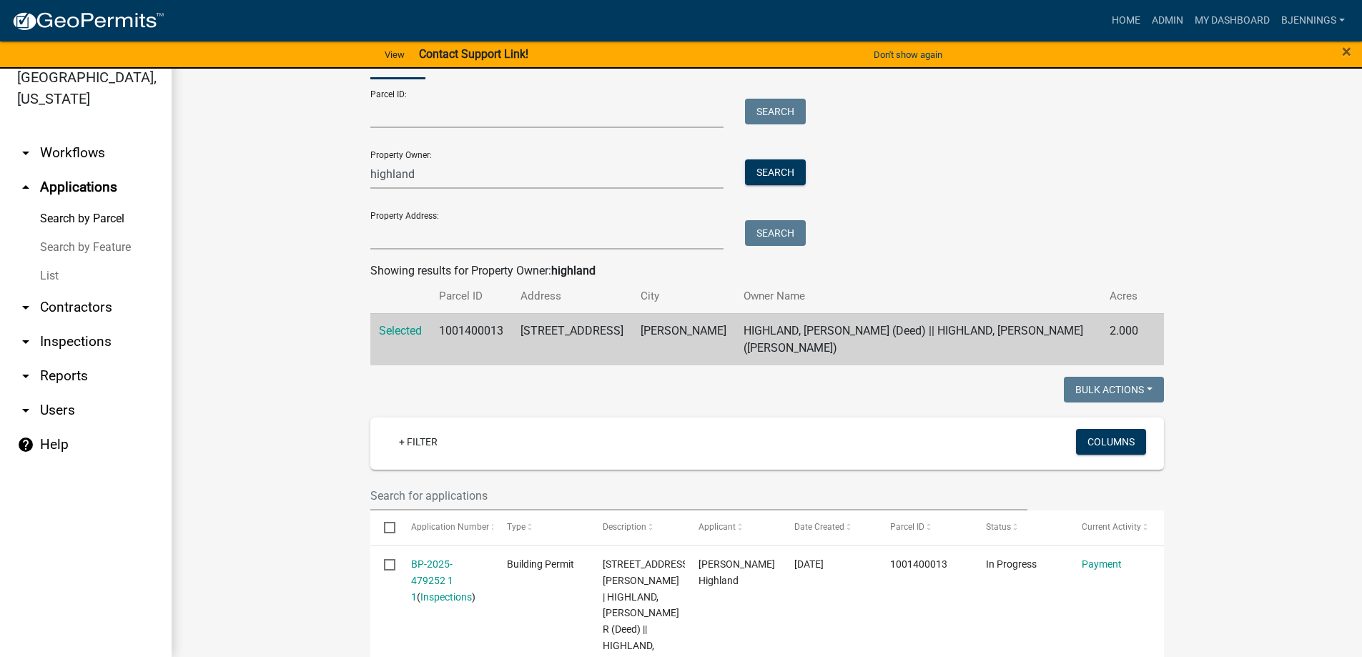
scroll to position [71, 0]
